Goal: Information Seeking & Learning: Compare options

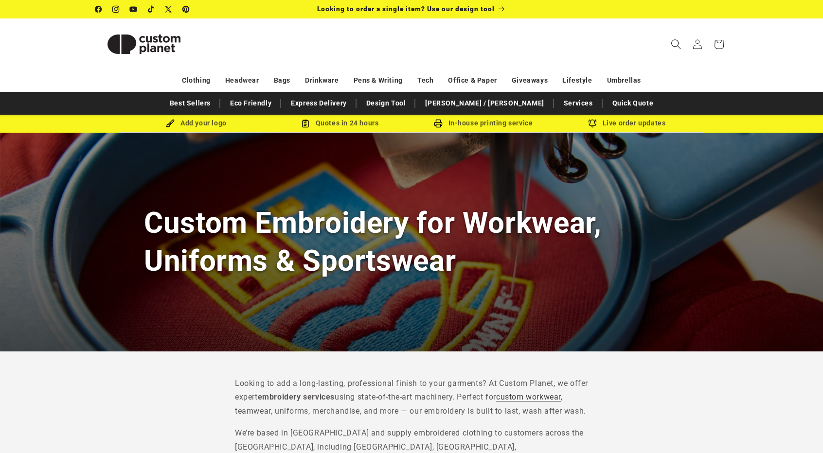
click at [672, 45] on icon "Search" at bounding box center [676, 44] width 10 height 10
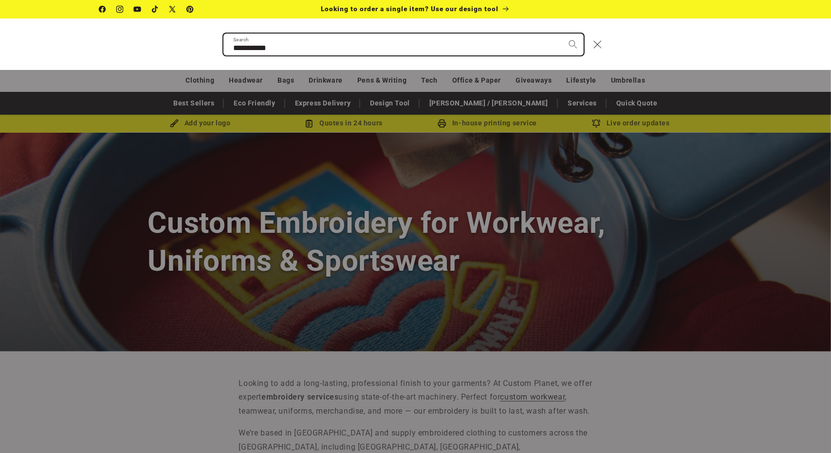
type input "**********"
click at [562, 34] on button "Search" at bounding box center [572, 44] width 21 height 21
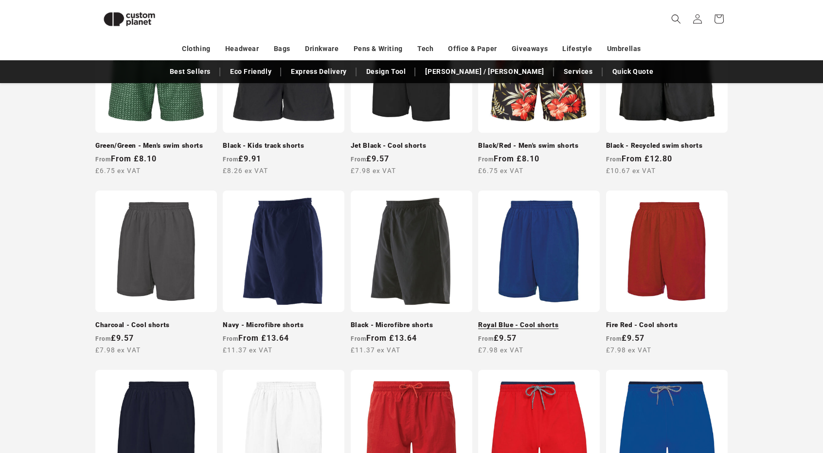
scroll to position [434, 0]
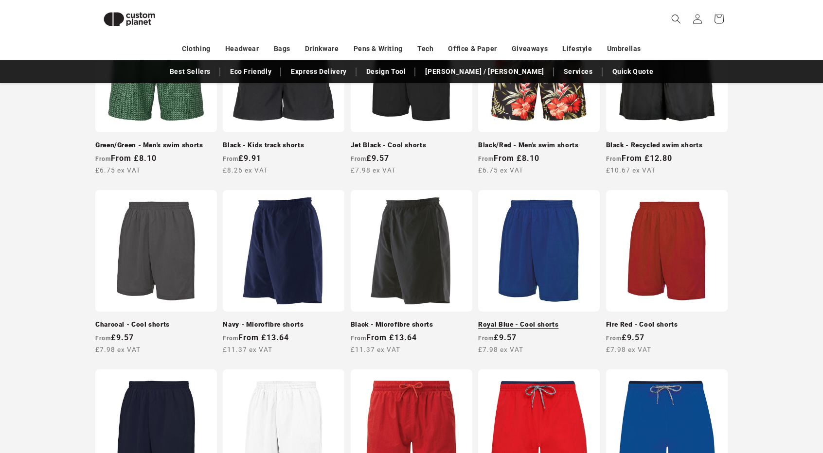
click at [568, 321] on link "Royal Blue - Cool shorts" at bounding box center [539, 325] width 122 height 9
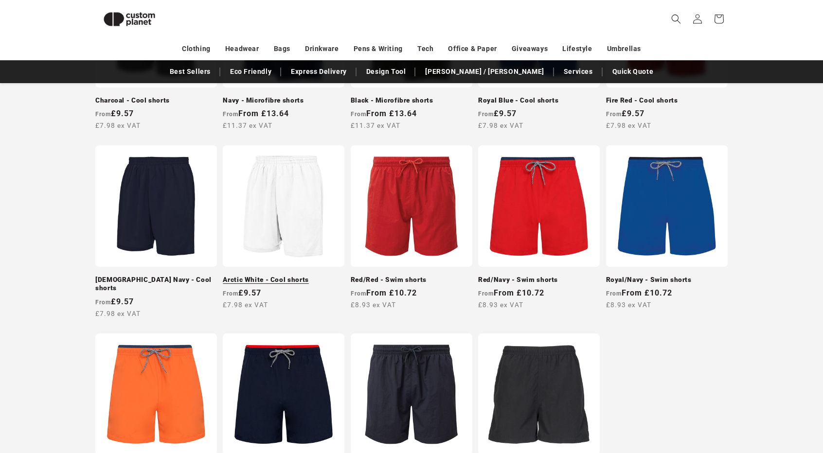
scroll to position [668, 0]
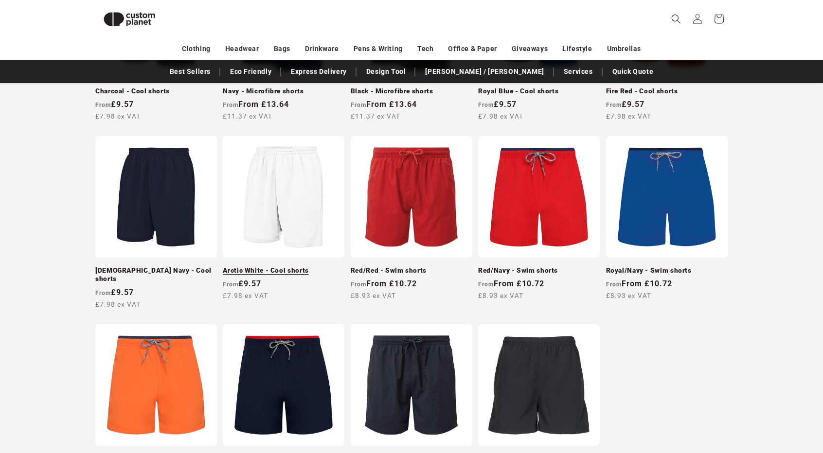
click at [301, 267] on link "Arctic White - Cool shorts" at bounding box center [284, 271] width 122 height 9
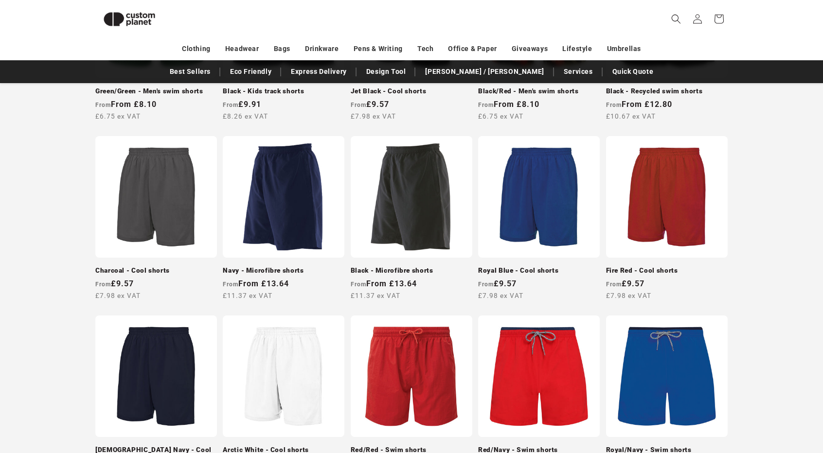
scroll to position [434, 0]
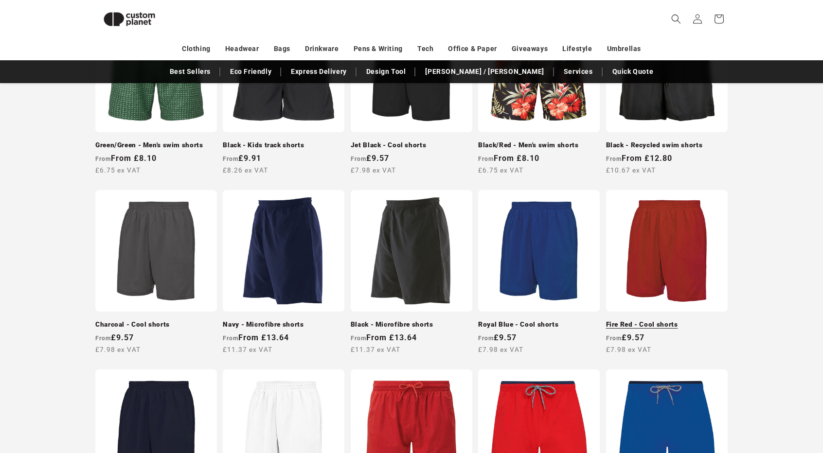
click at [647, 321] on link "Fire Red - Cool shorts" at bounding box center [667, 325] width 122 height 9
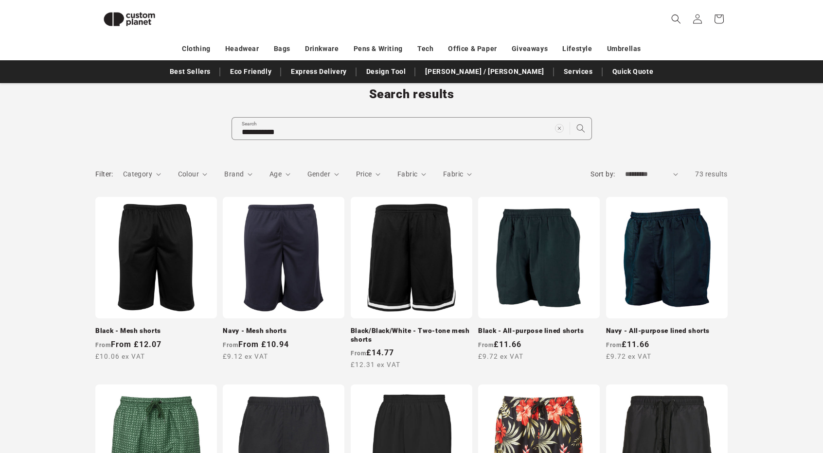
scroll to position [45, 0]
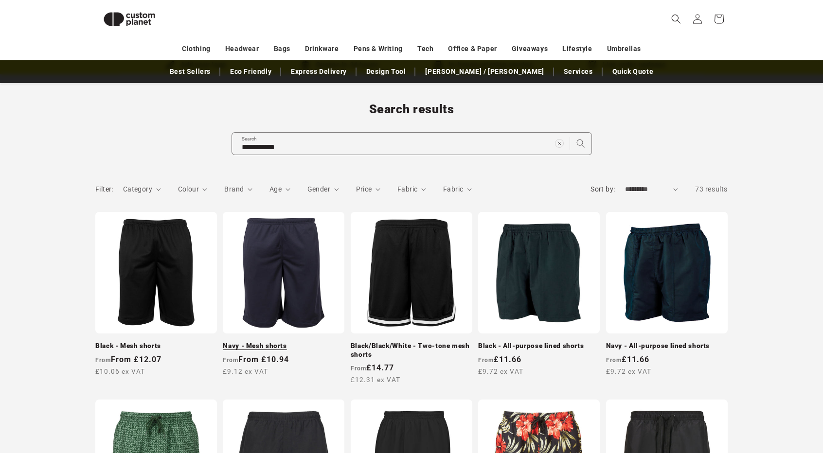
click at [282, 342] on link "Navy - Mesh shorts" at bounding box center [284, 346] width 122 height 9
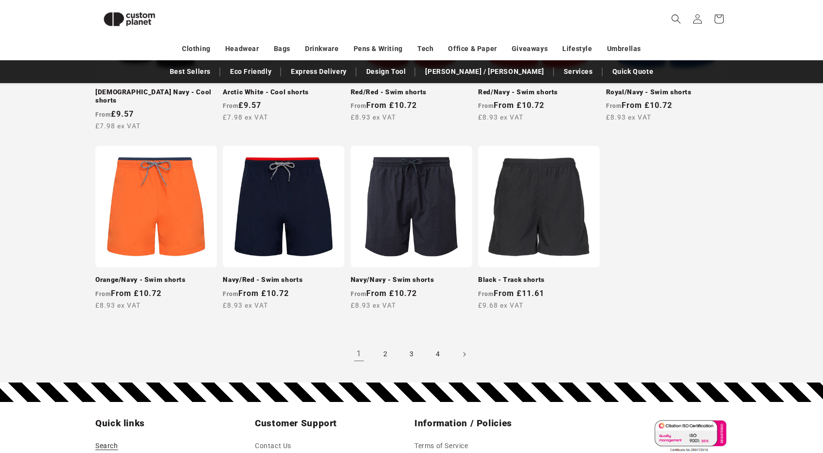
scroll to position [861, 0]
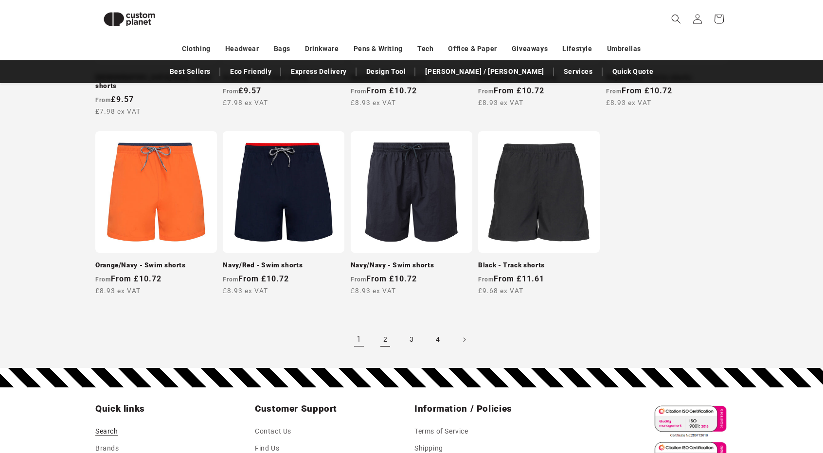
click at [383, 329] on link "2" at bounding box center [385, 339] width 21 height 21
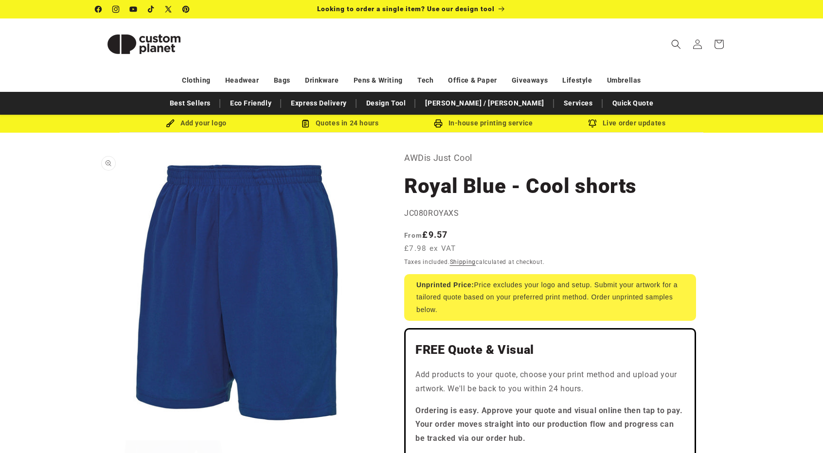
click at [95, 435] on button "Open media 1 in modal" at bounding box center [95, 435] width 0 height 0
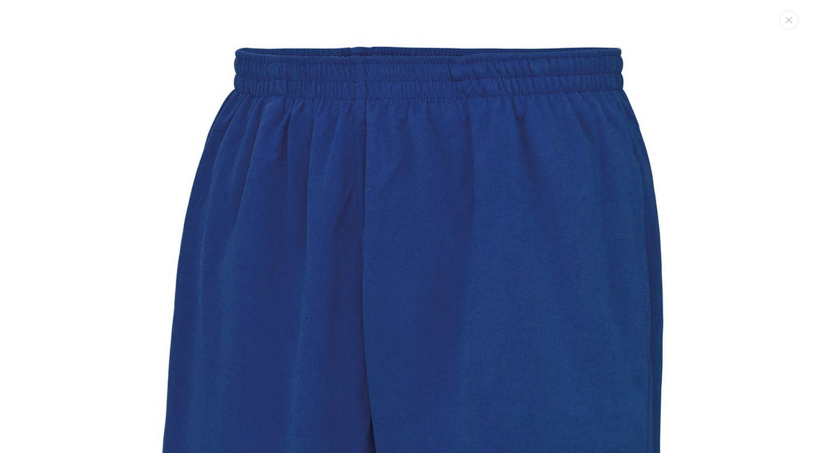
scroll to position [10, 0]
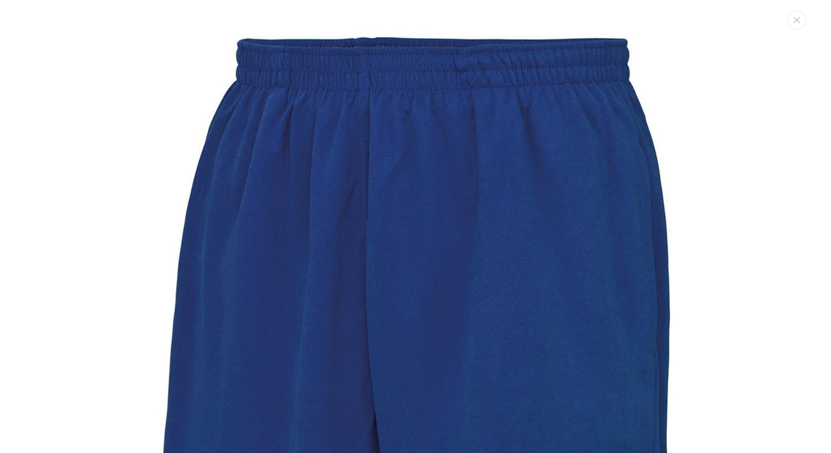
click at [343, 378] on img "Media gallery" at bounding box center [415, 361] width 723 height 723
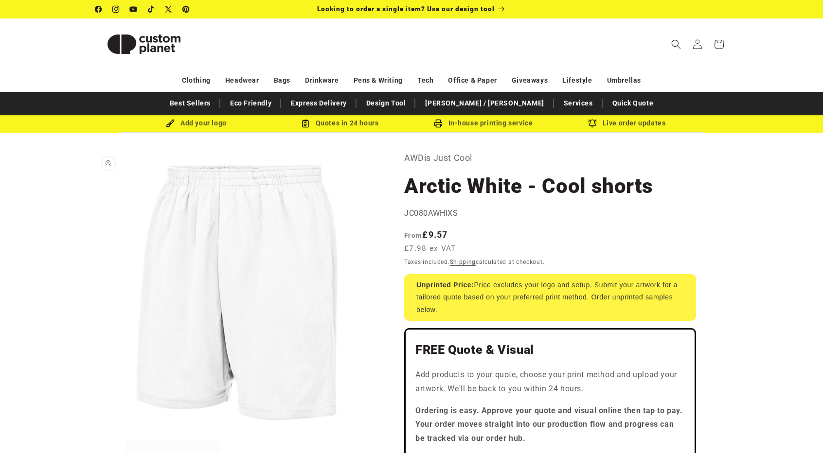
click at [95, 435] on button "Open media 1 in modal" at bounding box center [95, 435] width 0 height 0
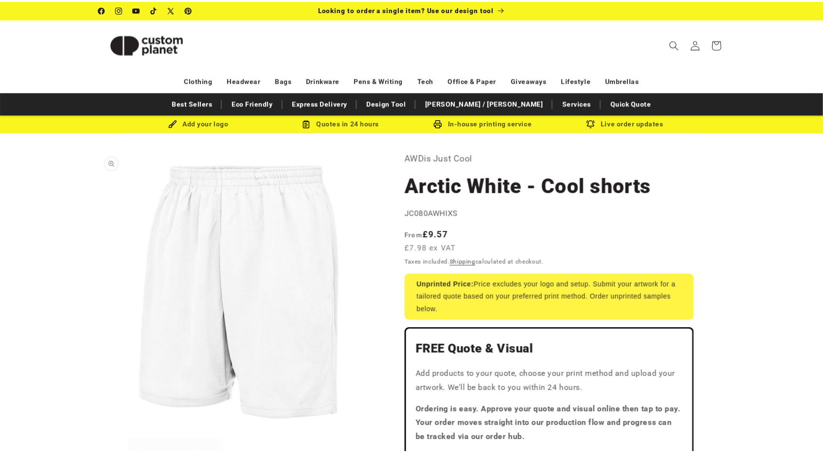
scroll to position [10, 0]
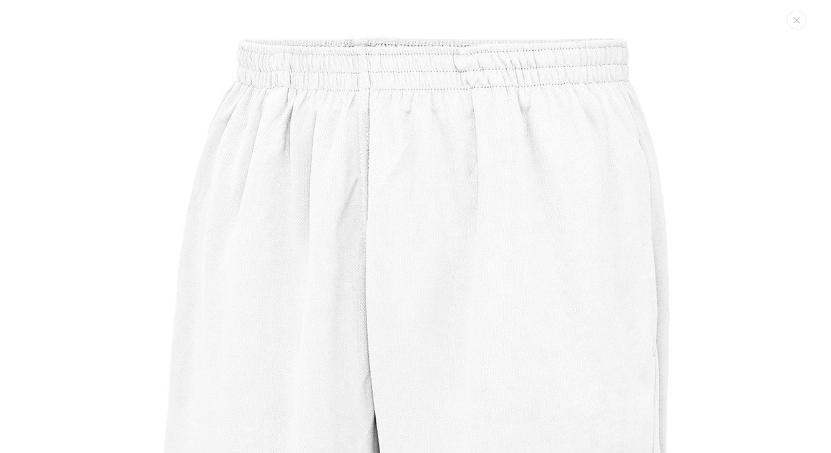
click at [322, 202] on img "Media gallery" at bounding box center [415, 361] width 723 height 723
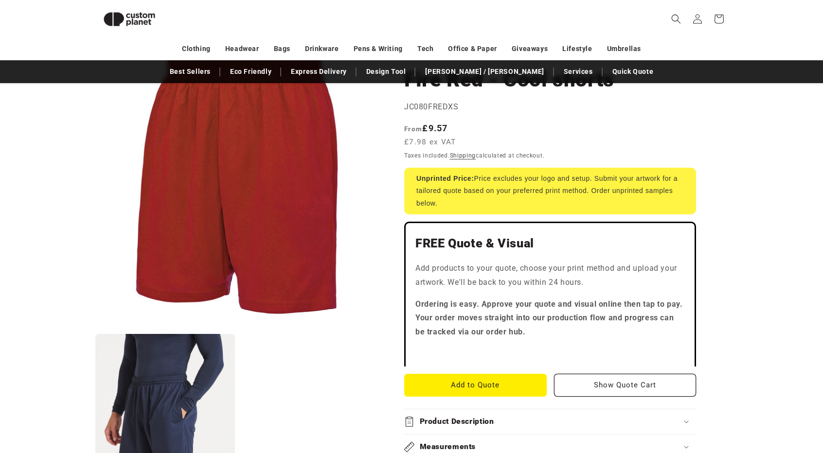
scroll to position [84, 0]
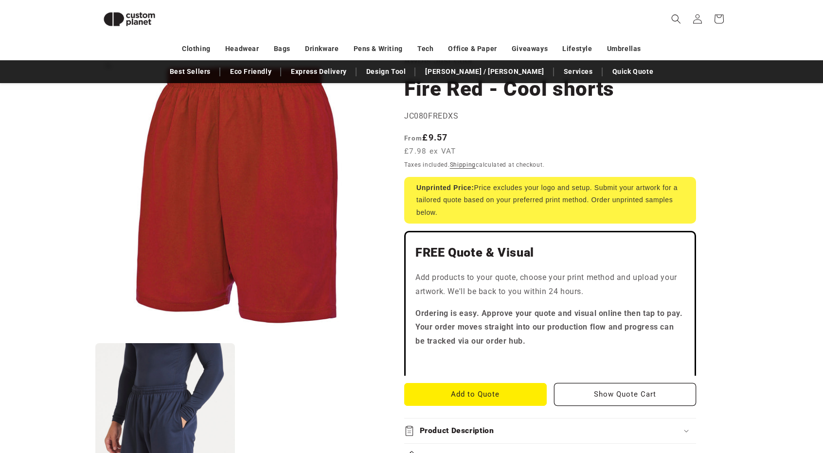
click at [95, 338] on button "Open media 1 in modal" at bounding box center [95, 338] width 0 height 0
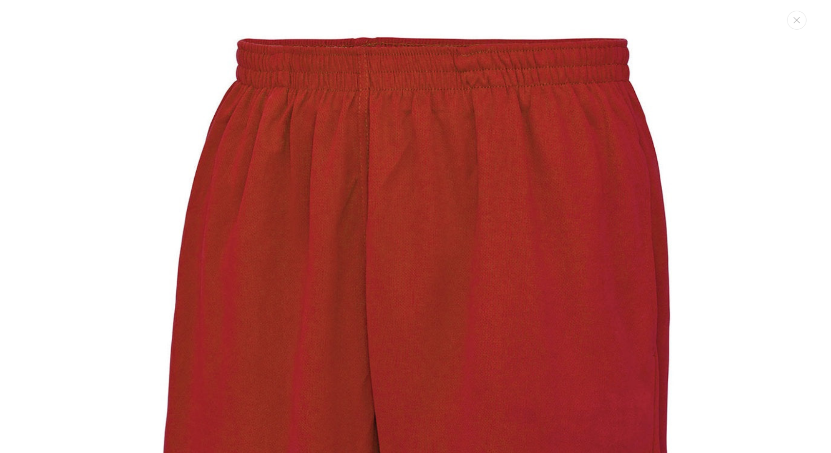
click at [240, 203] on img "Media gallery" at bounding box center [415, 361] width 723 height 723
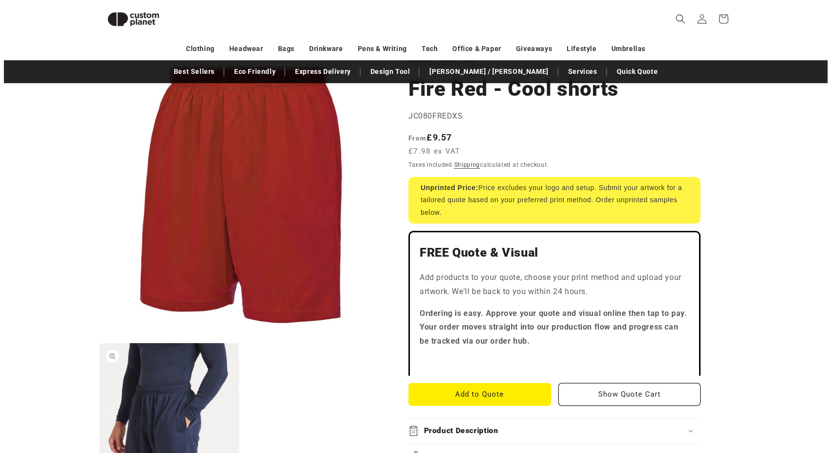
scroll to position [104, 0]
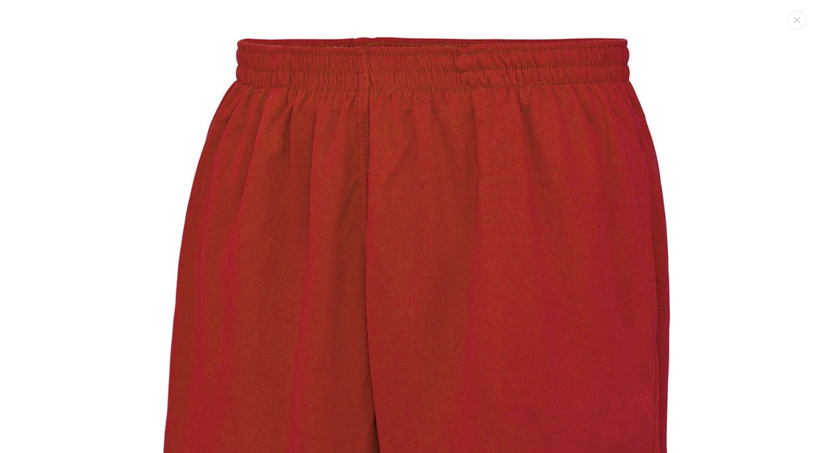
scroll to position [733, 0]
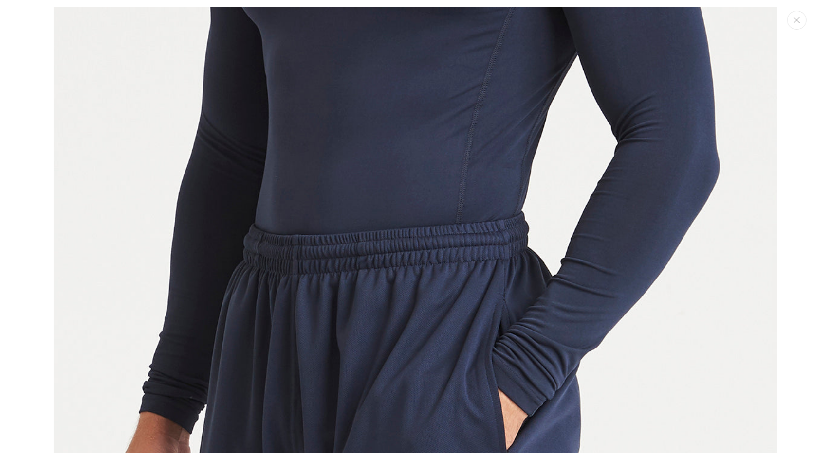
click at [361, 328] on img "Media gallery" at bounding box center [415, 441] width 723 height 868
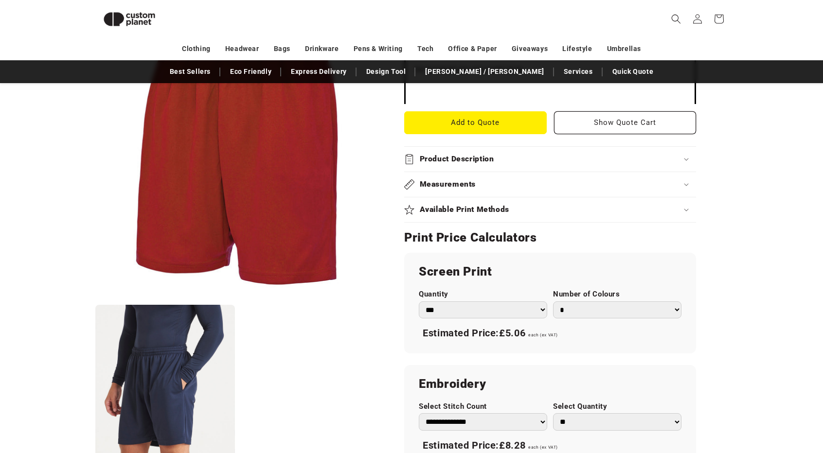
scroll to position [329, 0]
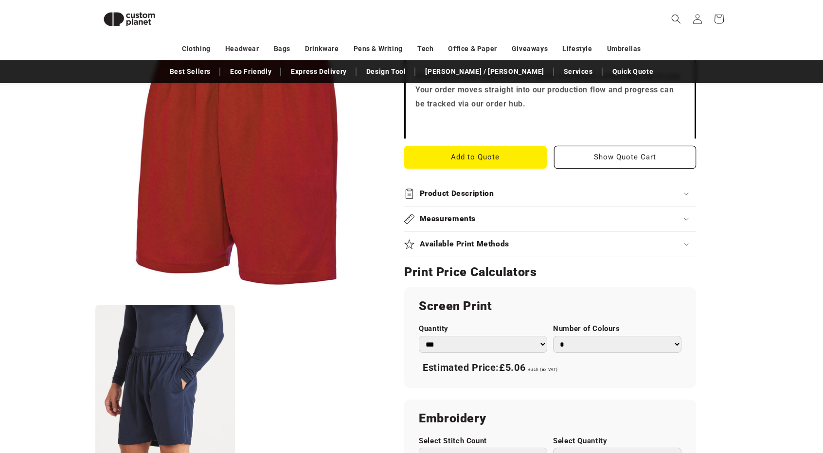
click at [499, 191] on div "Product Description" at bounding box center [550, 194] width 292 height 10
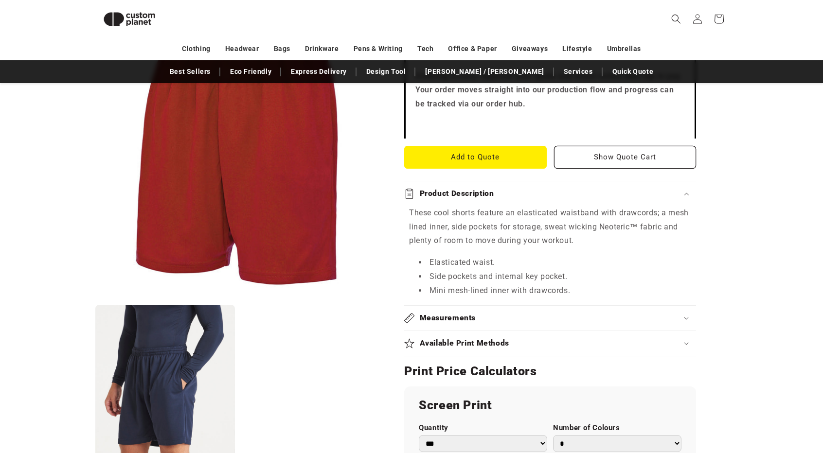
click at [528, 195] on div "Product Description" at bounding box center [550, 194] width 292 height 10
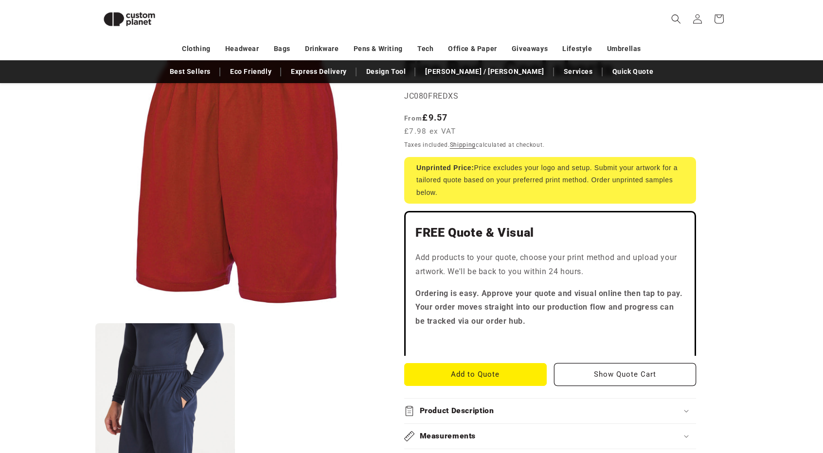
scroll to position [0, 0]
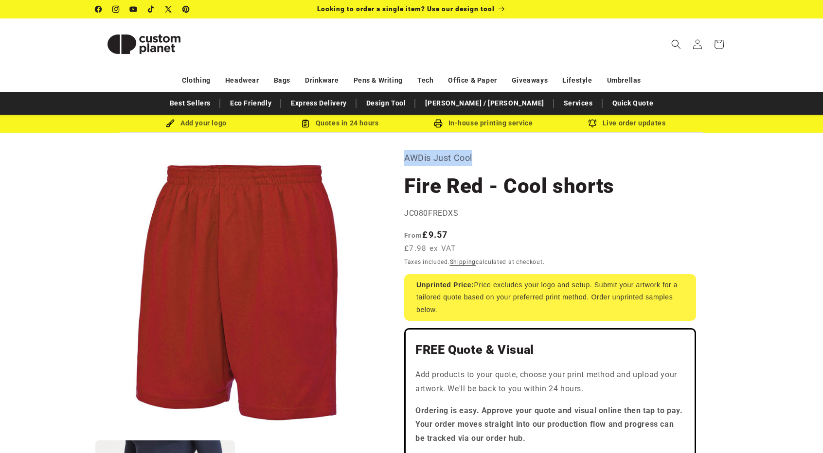
drag, startPoint x: 484, startPoint y: 157, endPoint x: 404, endPoint y: 161, distance: 79.4
click at [404, 161] on p "AWDis Just Cool" at bounding box center [550, 158] width 292 height 16
copy p "AWDis Just Cool"
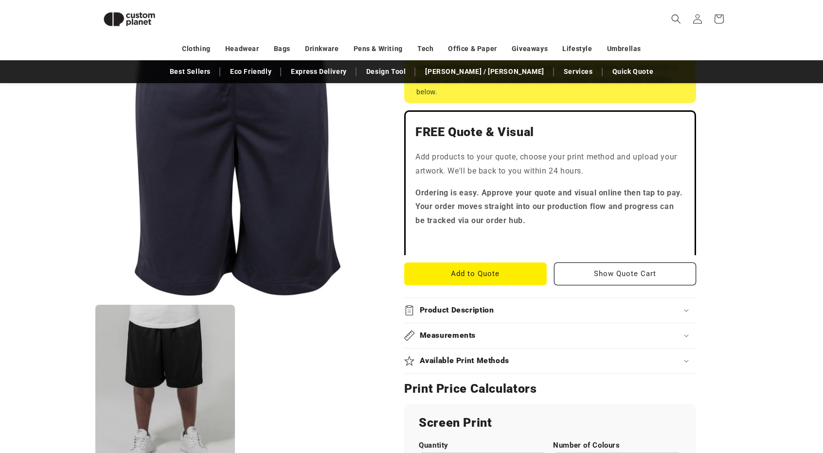
scroll to position [220, 0]
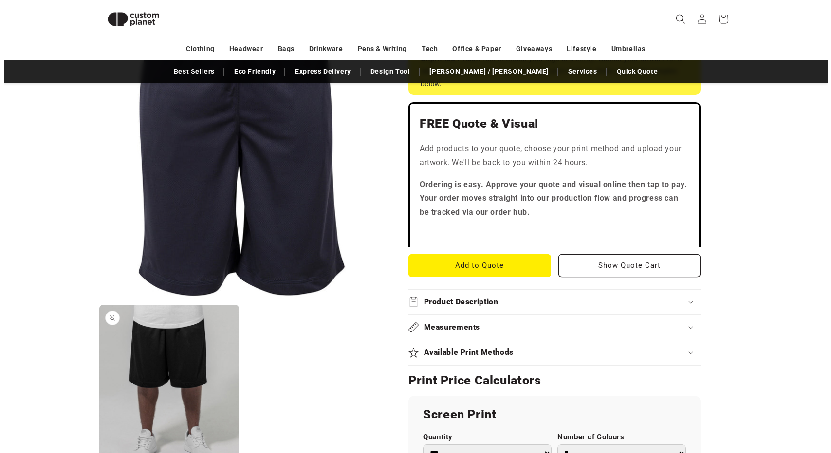
scroll to position [733, 0]
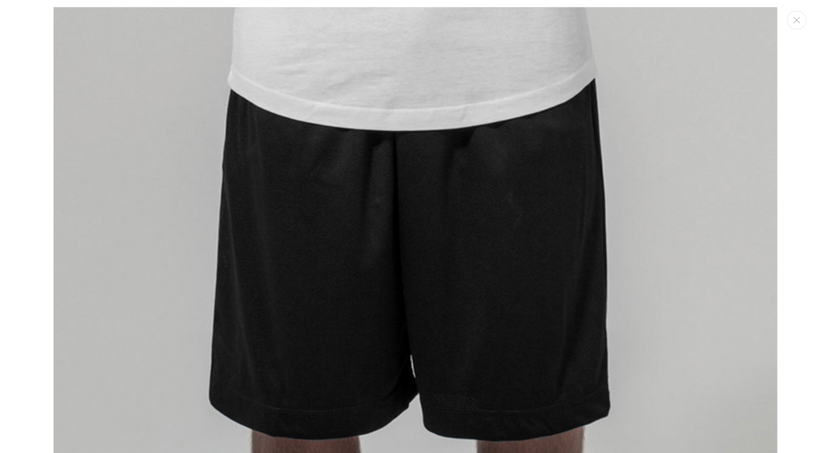
click at [364, 319] on img "Media gallery" at bounding box center [415, 441] width 723 height 868
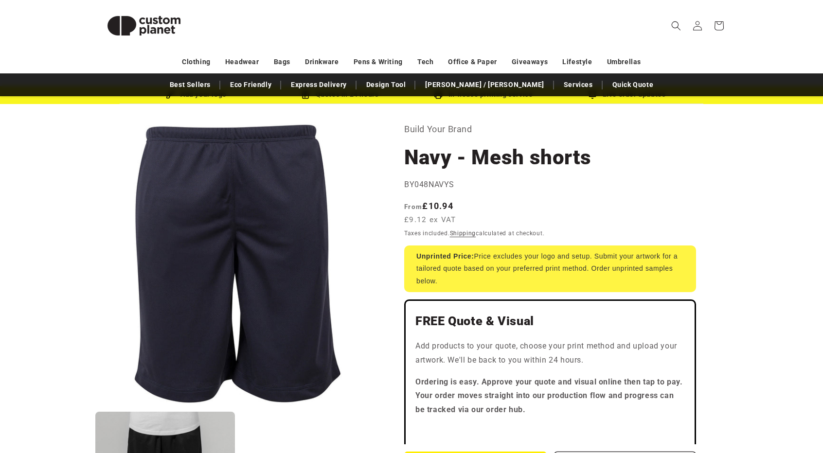
scroll to position [0, 0]
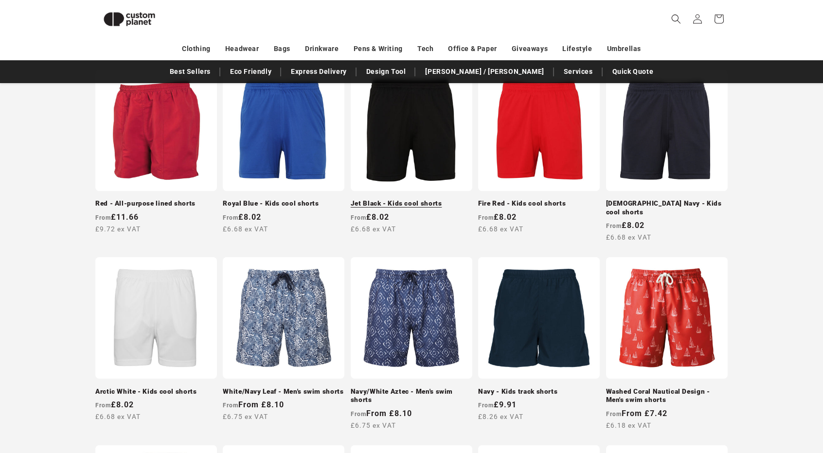
scroll to position [357, 0]
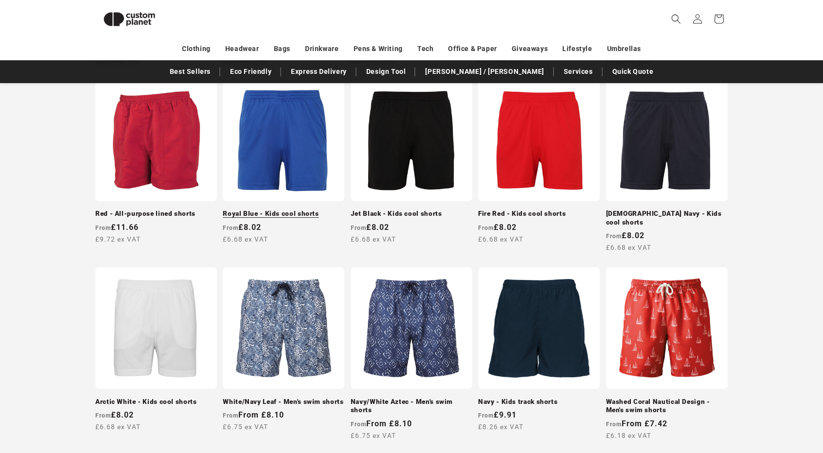
click at [267, 210] on link "Royal Blue - Kids cool shorts" at bounding box center [284, 214] width 122 height 9
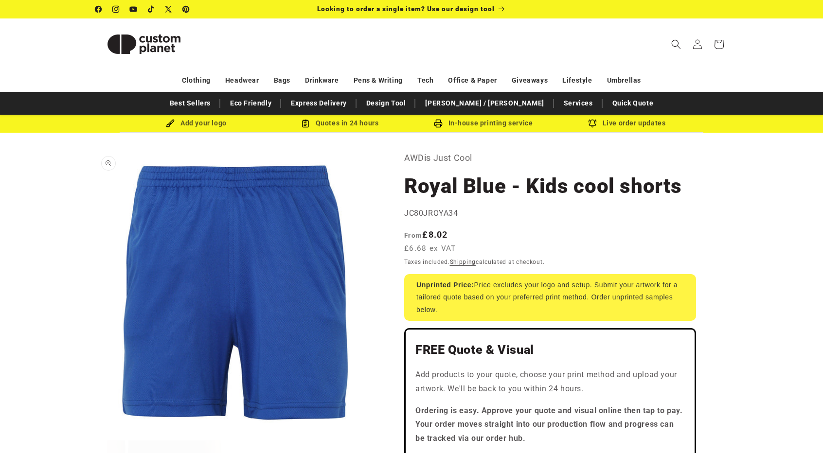
click at [95, 435] on button "Open media 1 in modal" at bounding box center [95, 435] width 0 height 0
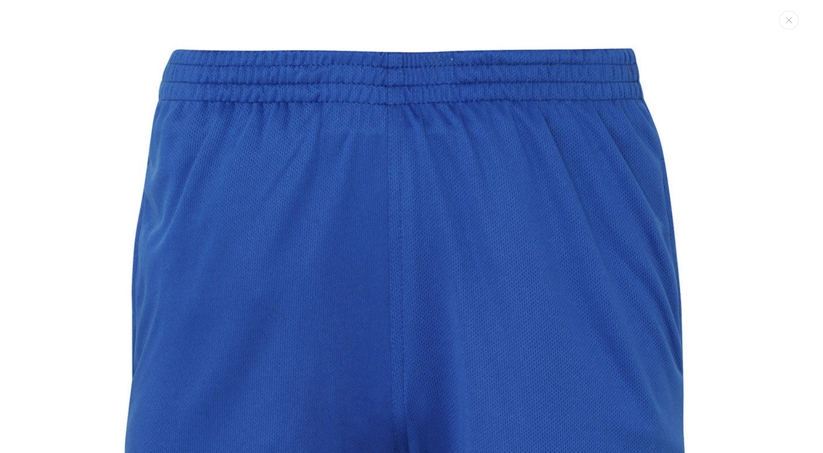
scroll to position [10, 0]
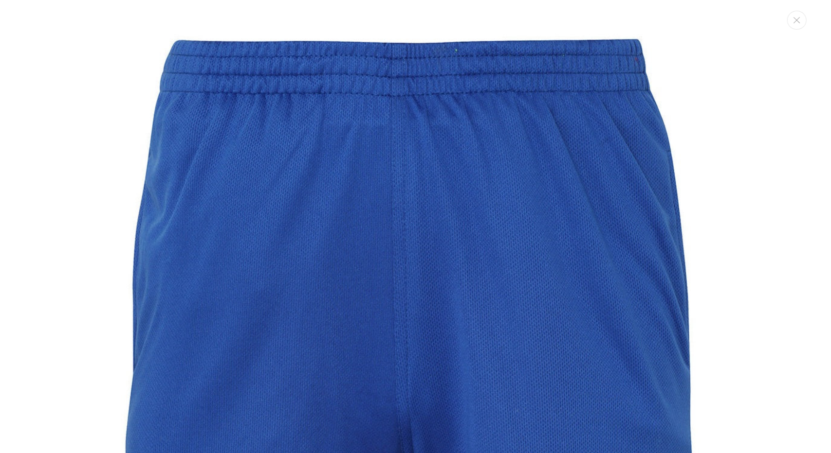
click at [218, 262] on img "Media gallery" at bounding box center [415, 361] width 723 height 723
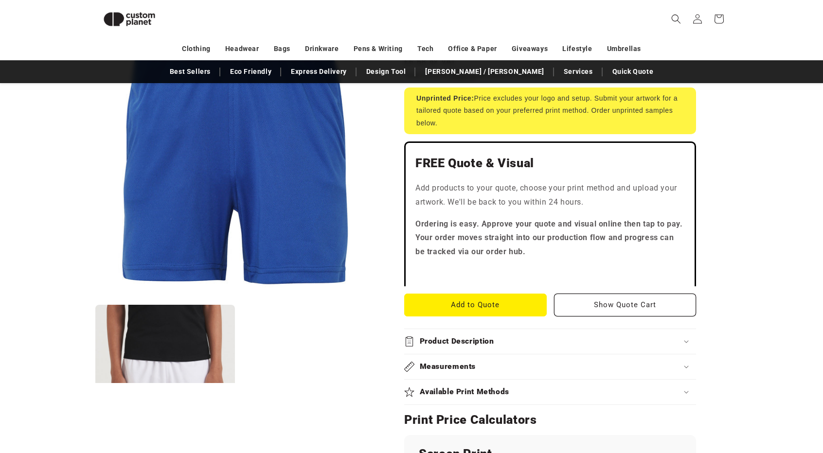
scroll to position [181, 0]
